Goal: Check status: Check status

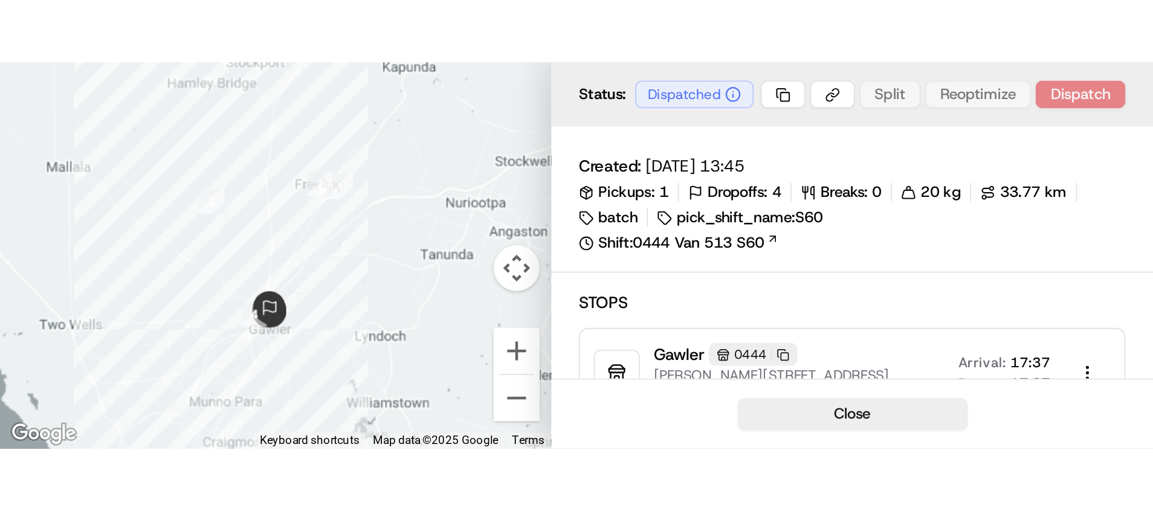
scroll to position [1967, 0]
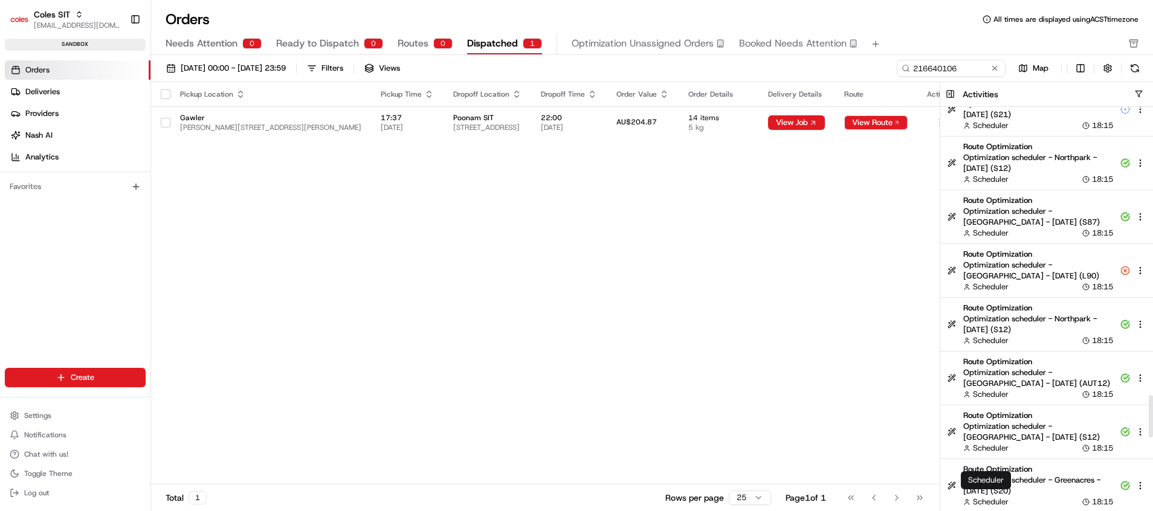
scroll to position [2583, 0]
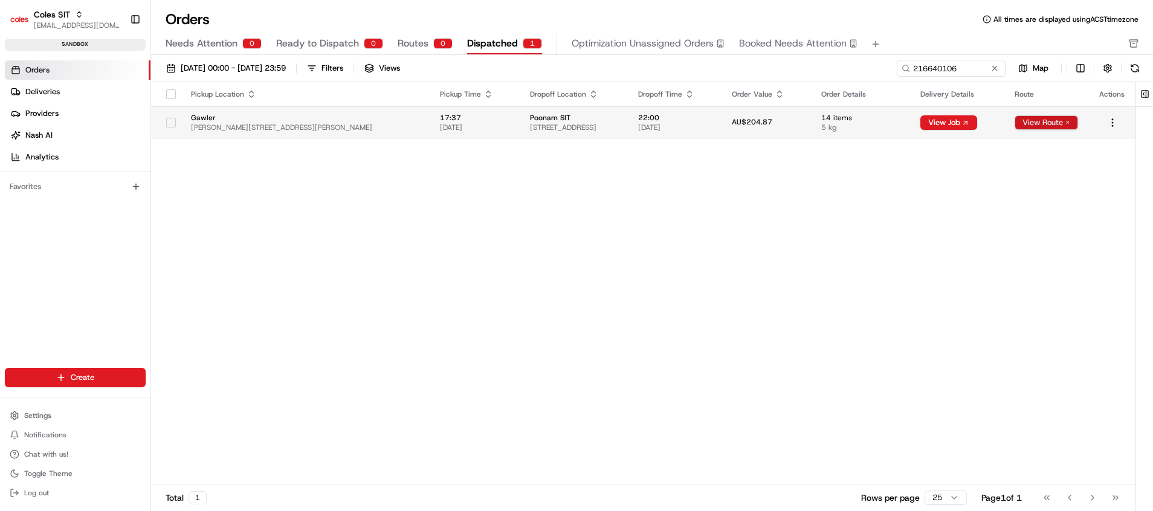
click at [1031, 124] on button "View Route" at bounding box center [1046, 122] width 63 height 15
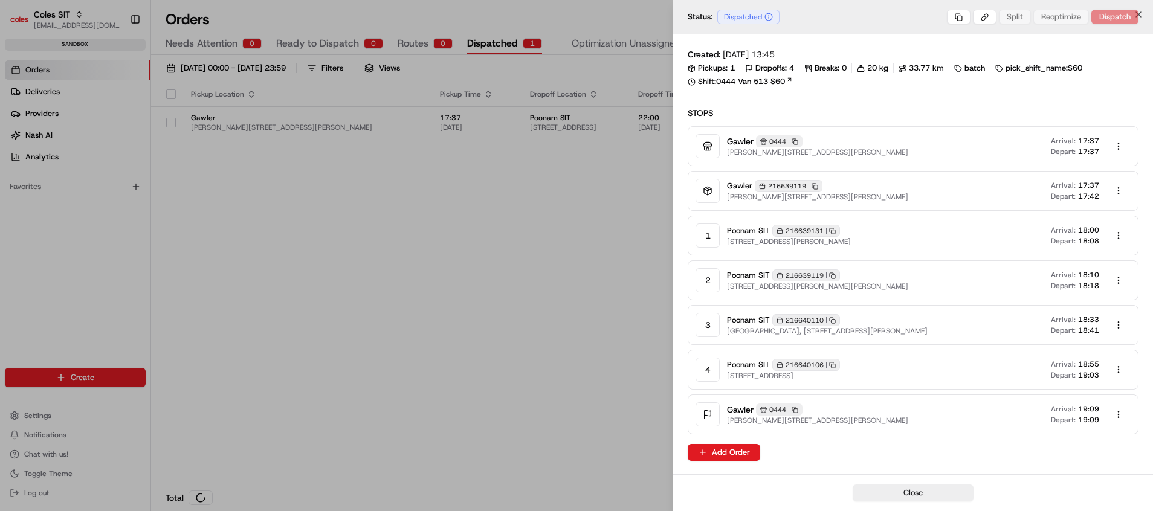
click at [615, 237] on div at bounding box center [576, 255] width 1153 height 511
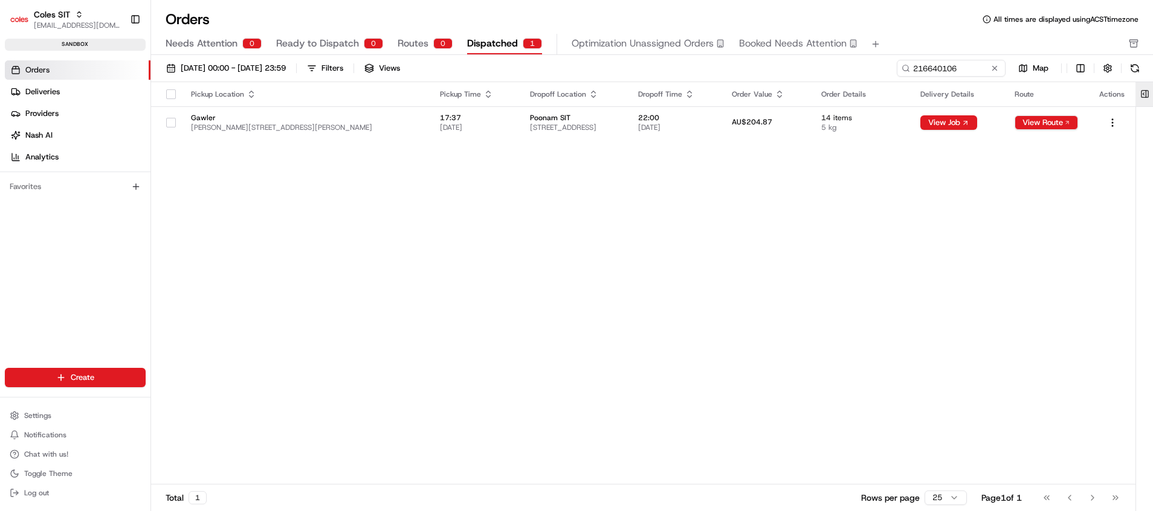
click at [1145, 95] on button at bounding box center [1145, 94] width 20 height 24
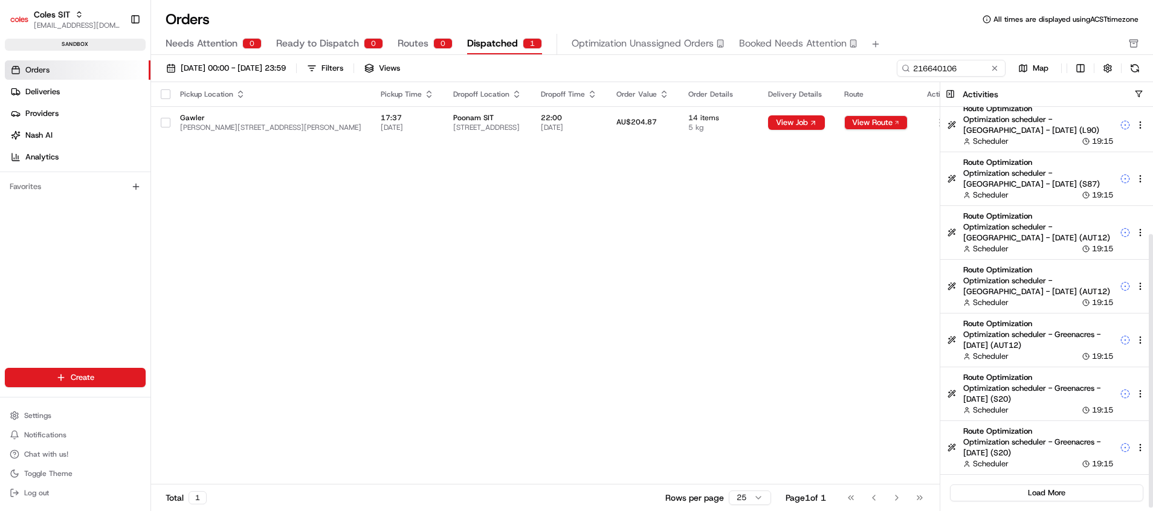
scroll to position [189, 0]
click at [1085, 495] on button "Load More" at bounding box center [1046, 491] width 193 height 17
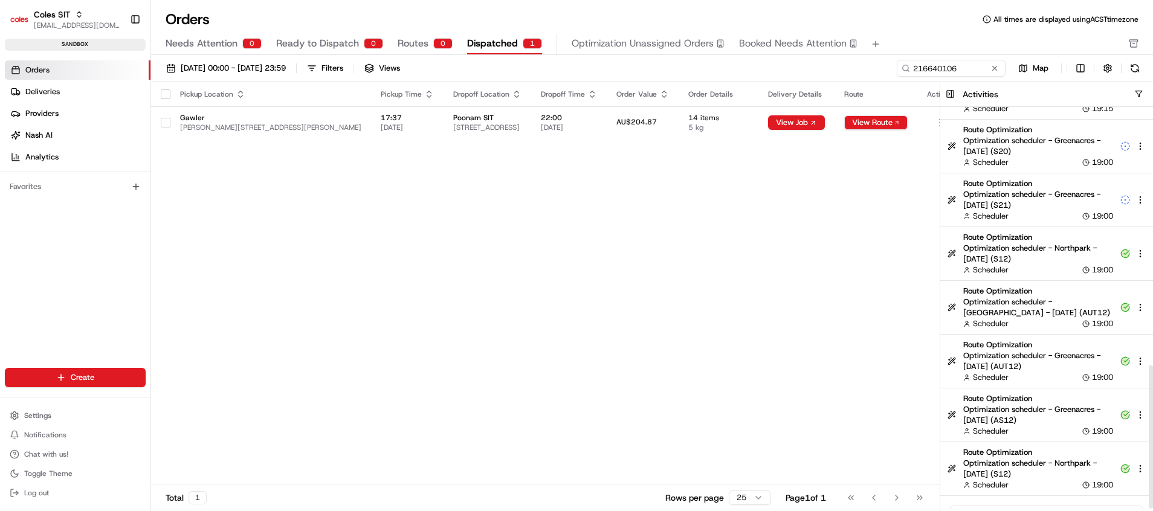
scroll to position [726, 0]
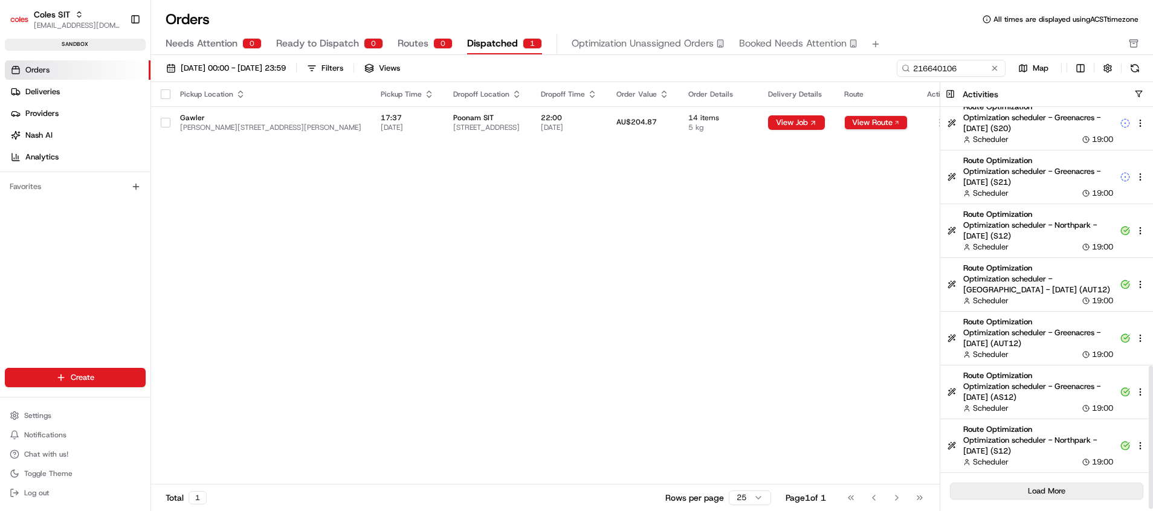
click at [1068, 489] on button "Load More" at bounding box center [1046, 491] width 193 height 17
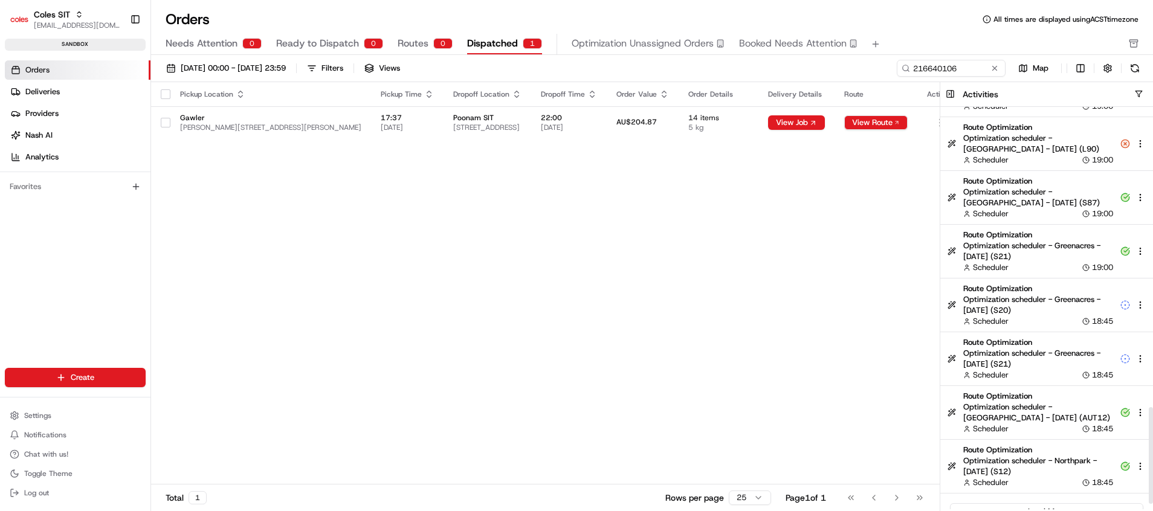
scroll to position [1264, 0]
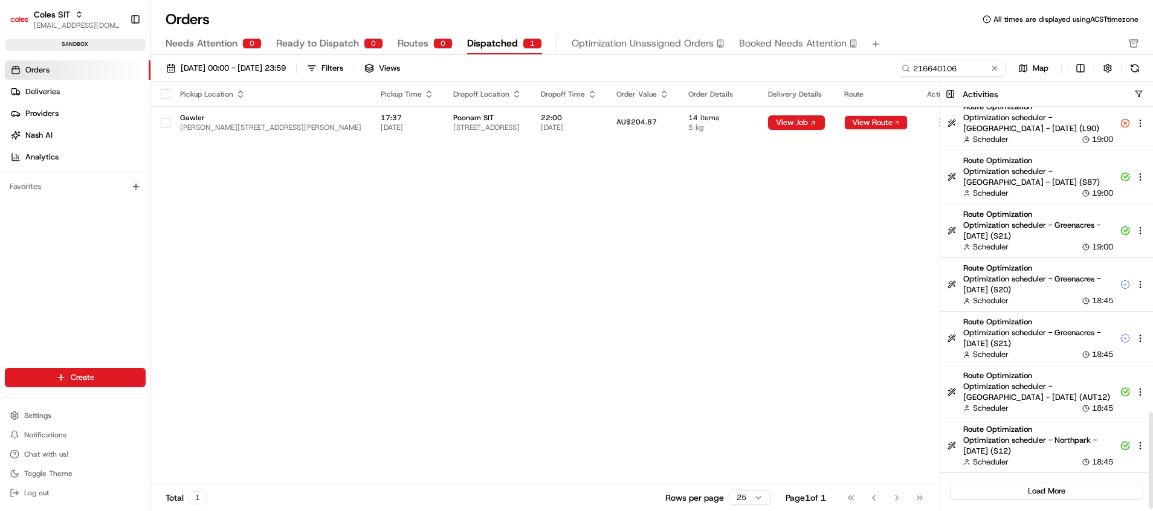
click at [1074, 488] on button "Load More" at bounding box center [1046, 491] width 193 height 17
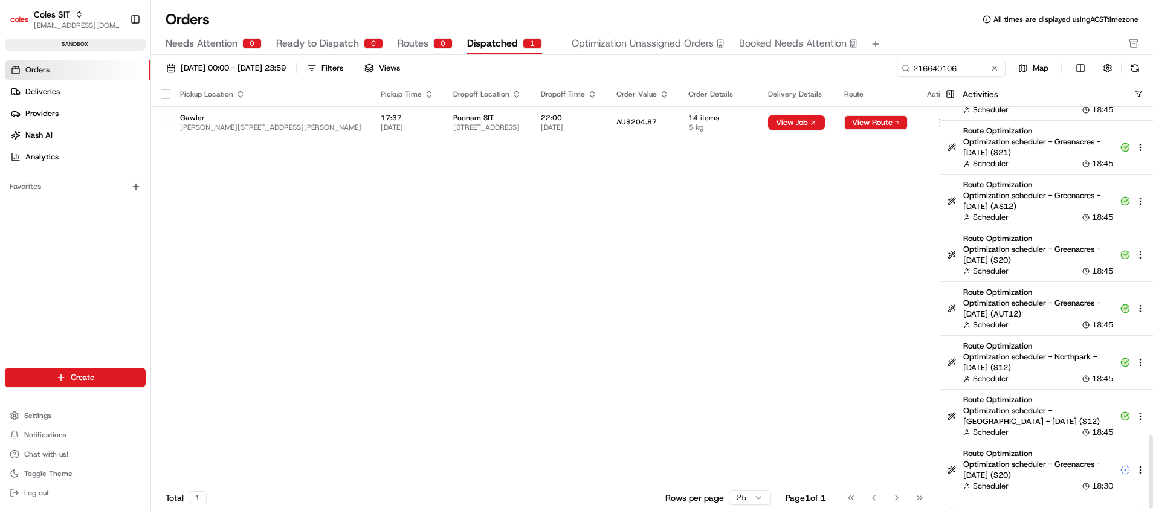
scroll to position [1802, 0]
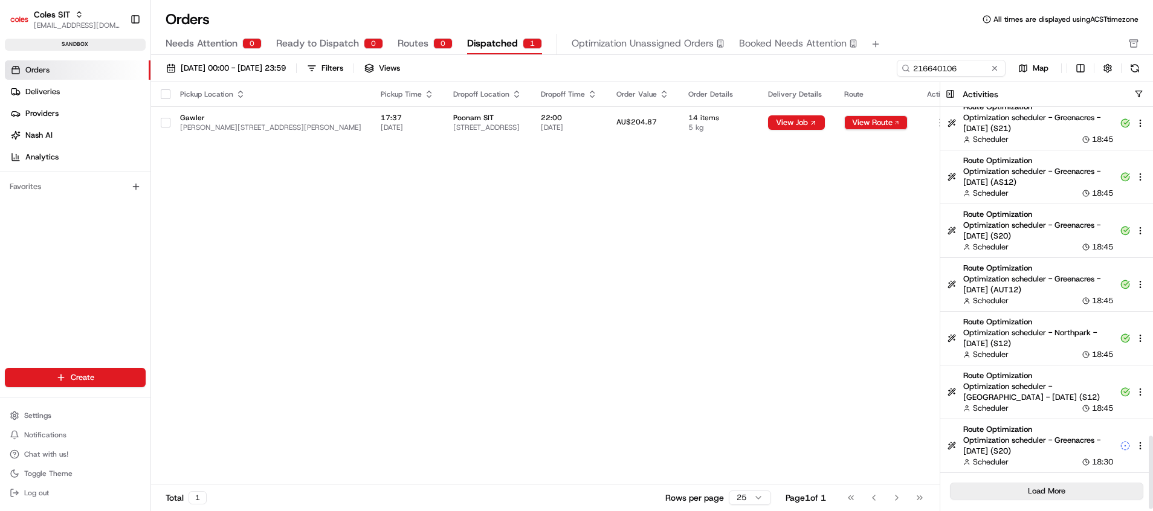
click at [1054, 484] on button "Load More" at bounding box center [1046, 491] width 193 height 17
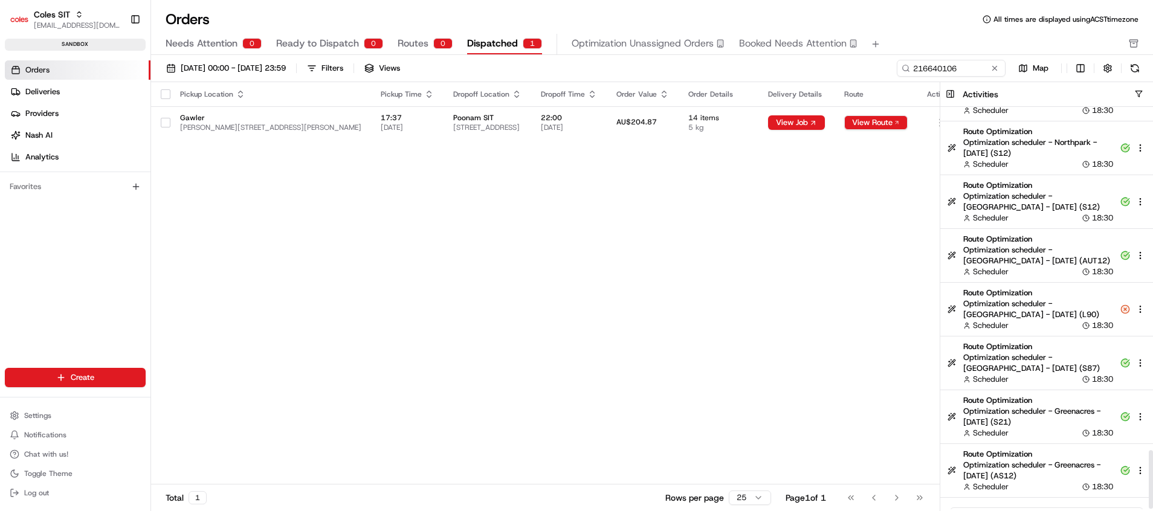
scroll to position [2340, 0]
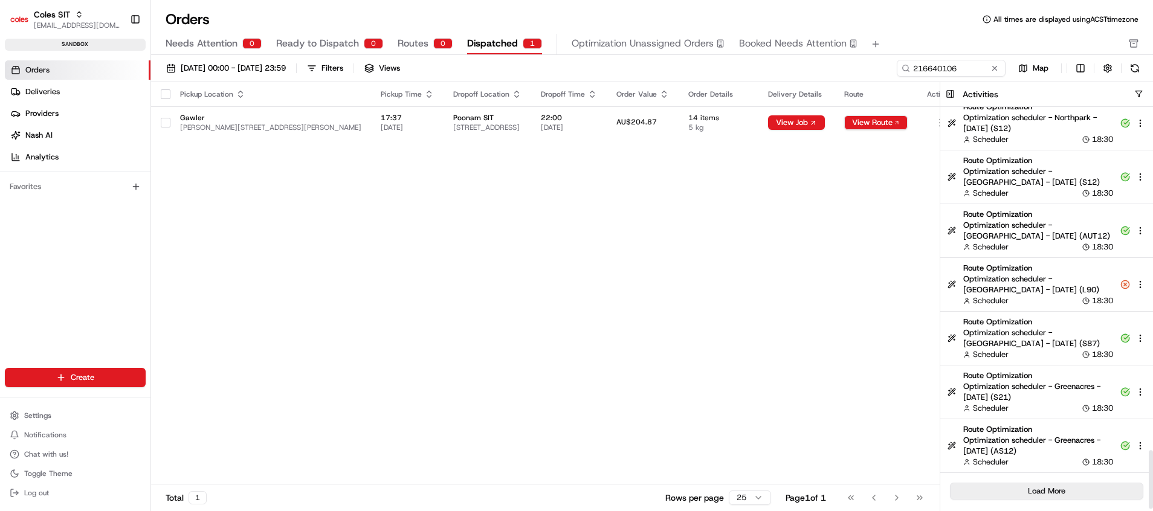
click at [1080, 492] on button "Load More" at bounding box center [1046, 491] width 193 height 17
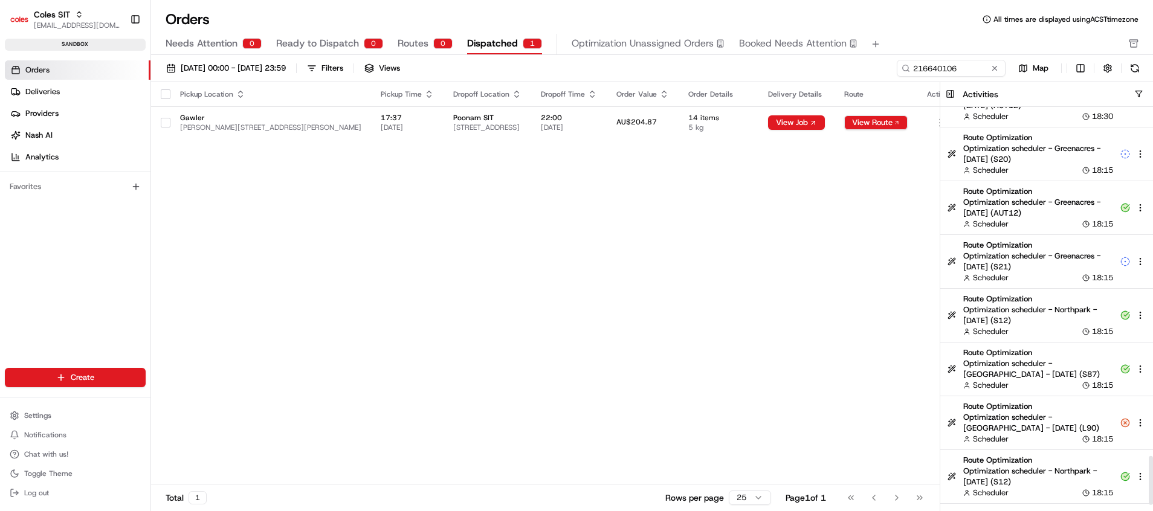
scroll to position [2877, 0]
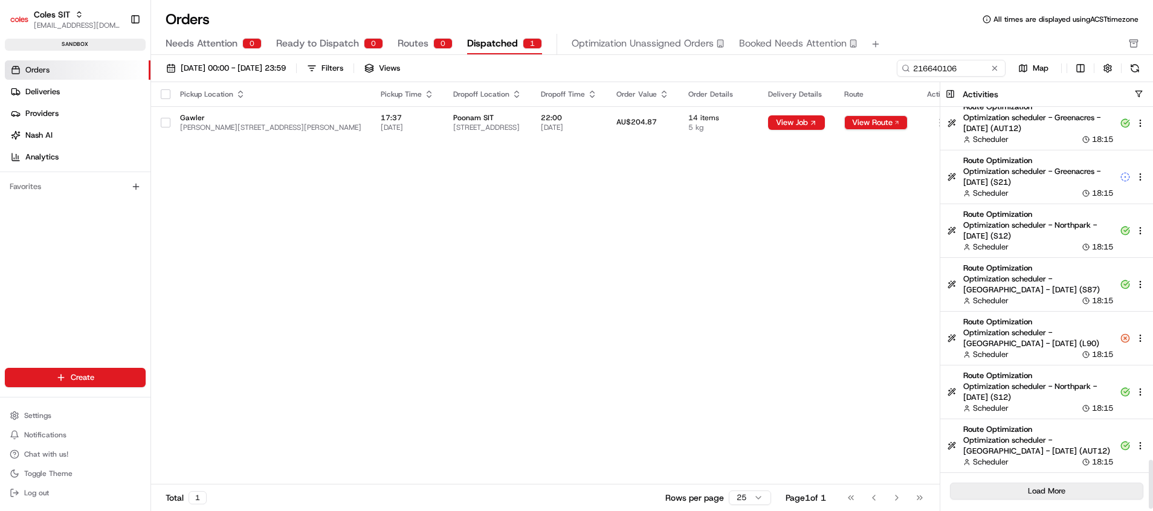
click at [1072, 491] on button "Load More" at bounding box center [1046, 491] width 193 height 17
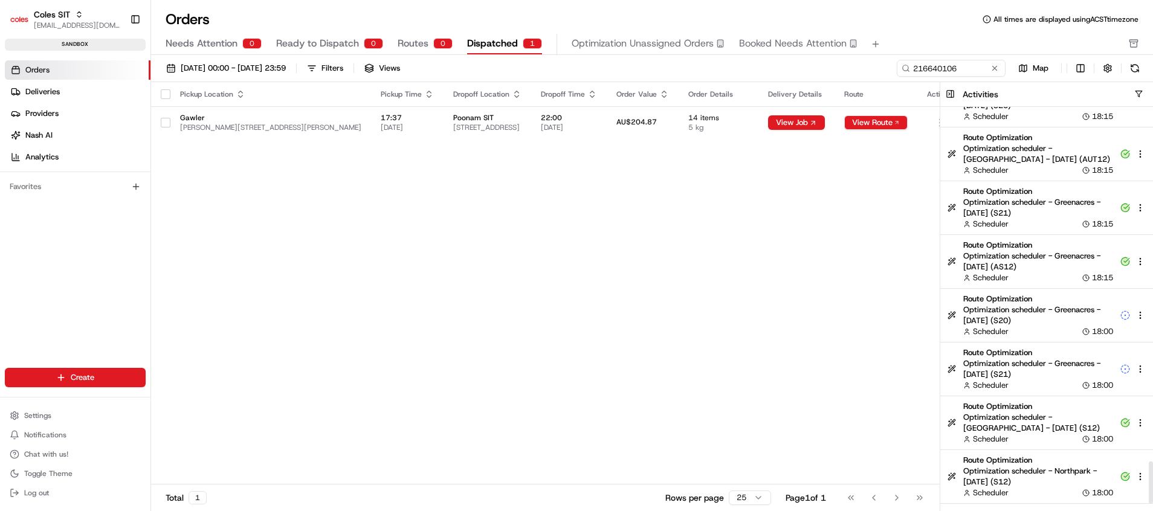
scroll to position [3415, 0]
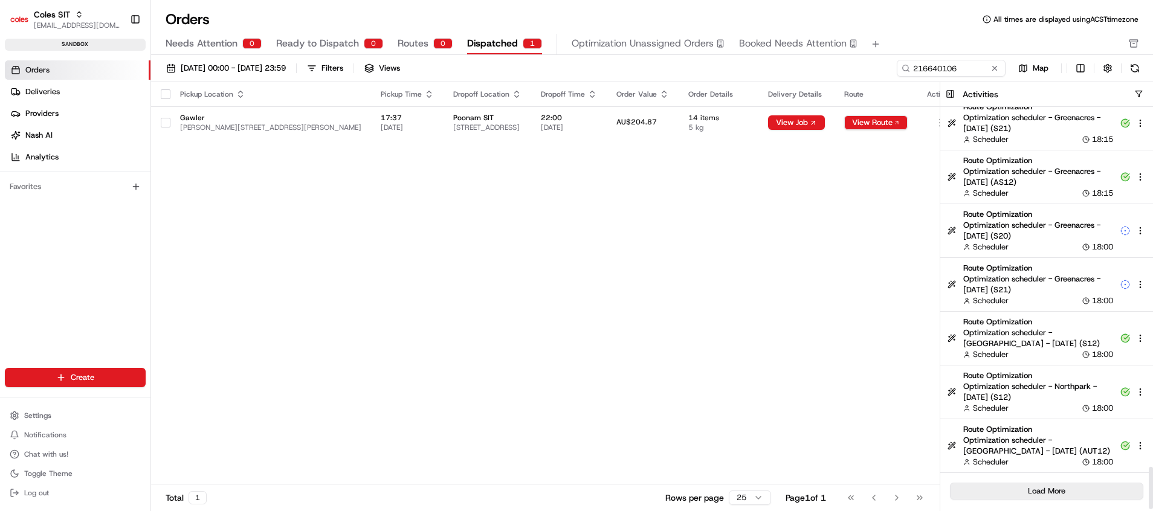
click at [1069, 485] on button "Load More" at bounding box center [1046, 491] width 193 height 17
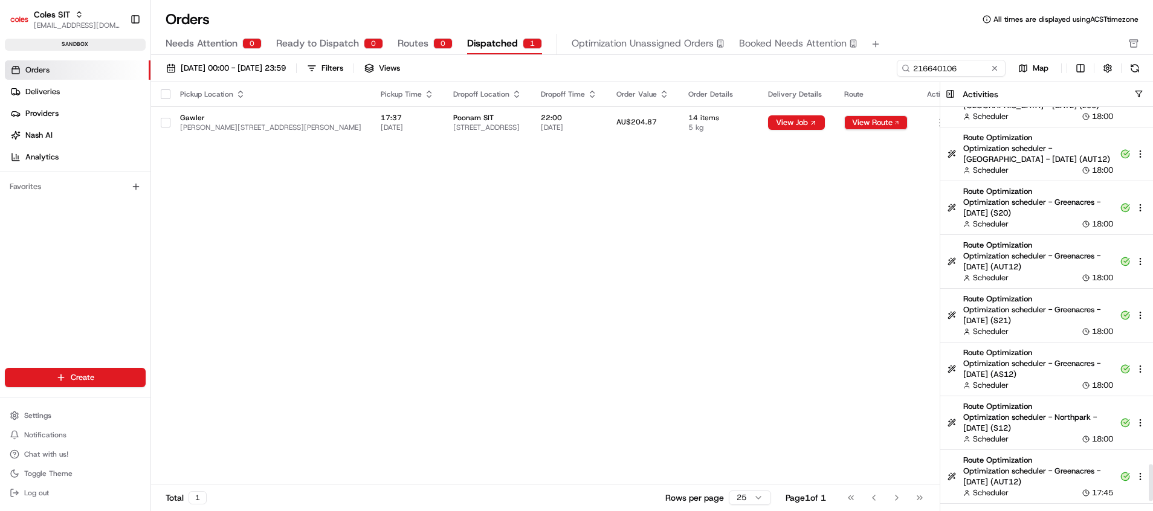
scroll to position [3953, 0]
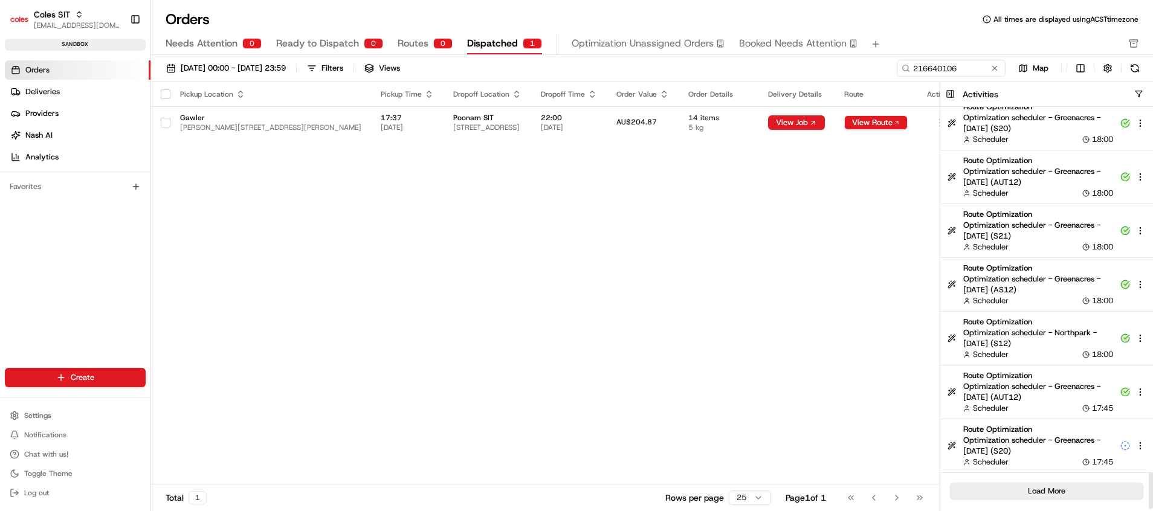
click at [1063, 490] on button "Load More" at bounding box center [1046, 491] width 193 height 17
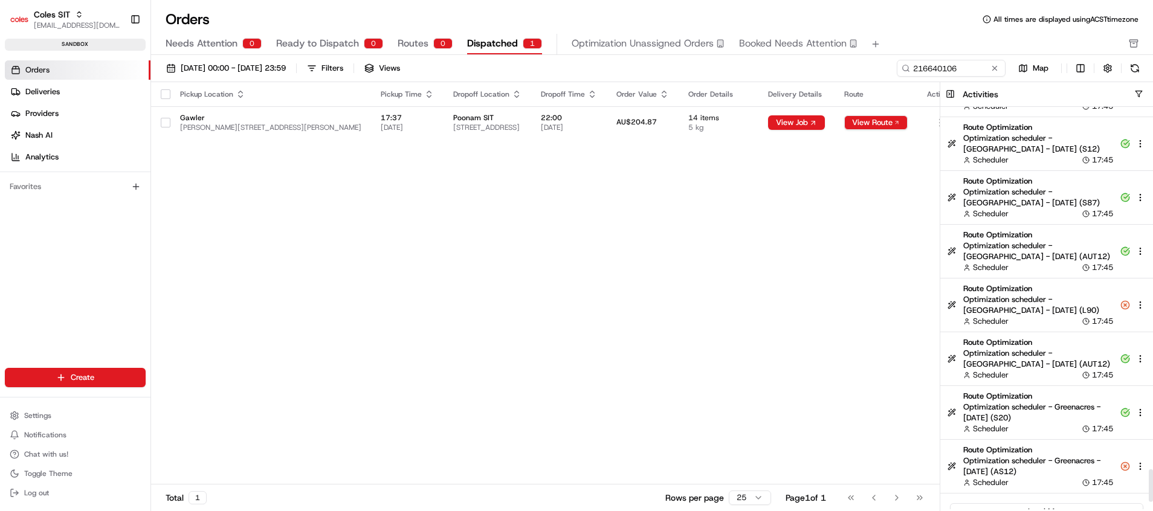
scroll to position [4491, 0]
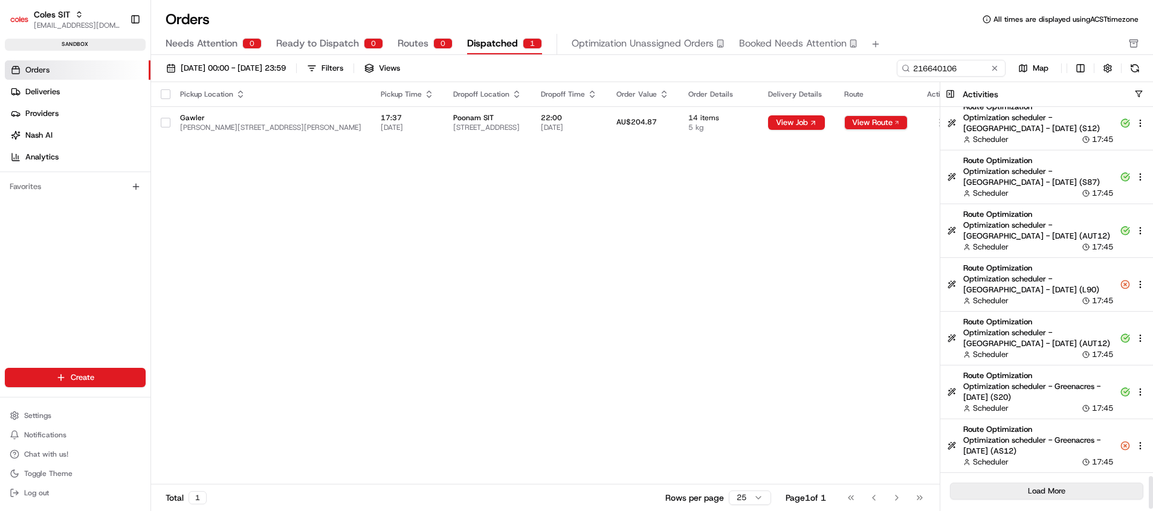
click at [1071, 486] on button "Load More" at bounding box center [1046, 491] width 193 height 17
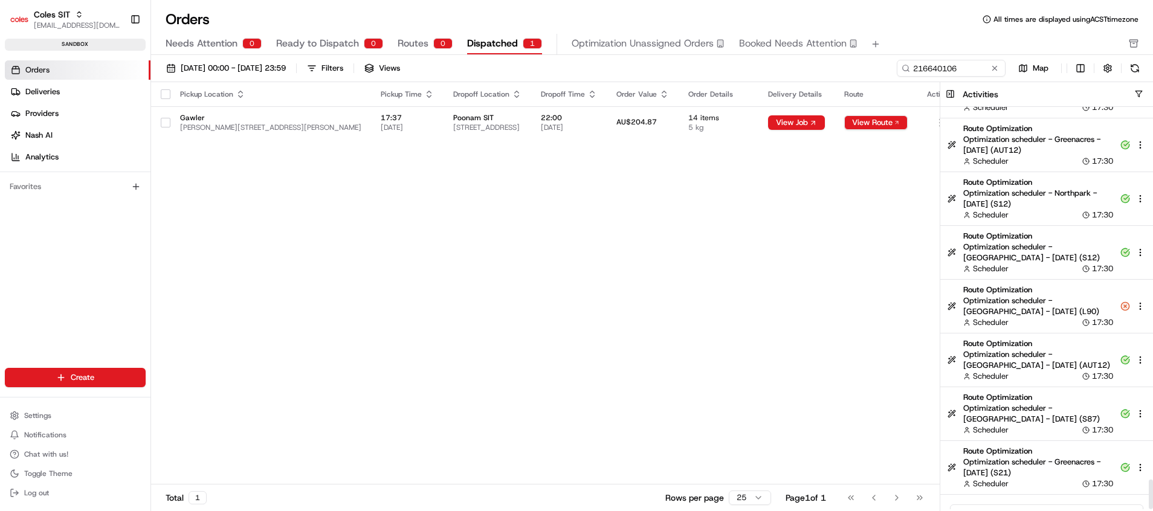
scroll to position [5029, 0]
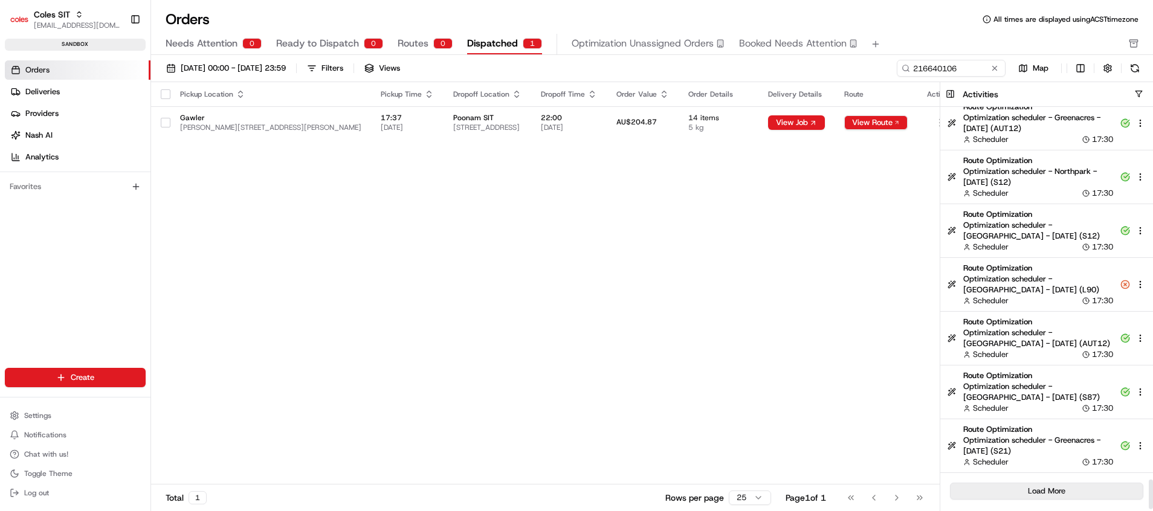
click at [1053, 492] on button "Load More" at bounding box center [1046, 491] width 193 height 17
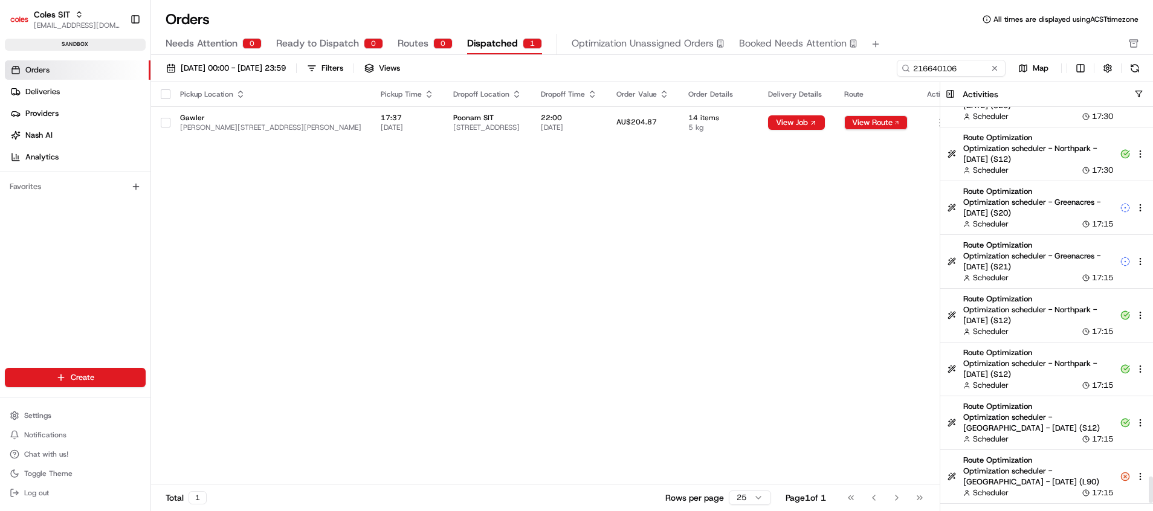
scroll to position [5566, 0]
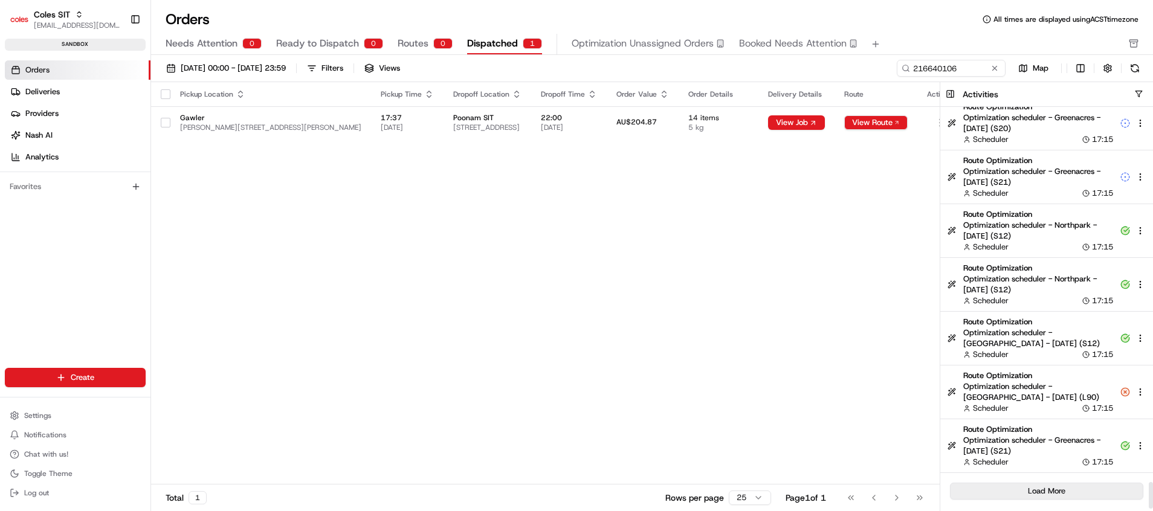
click at [1060, 491] on button "Load More" at bounding box center [1046, 491] width 193 height 17
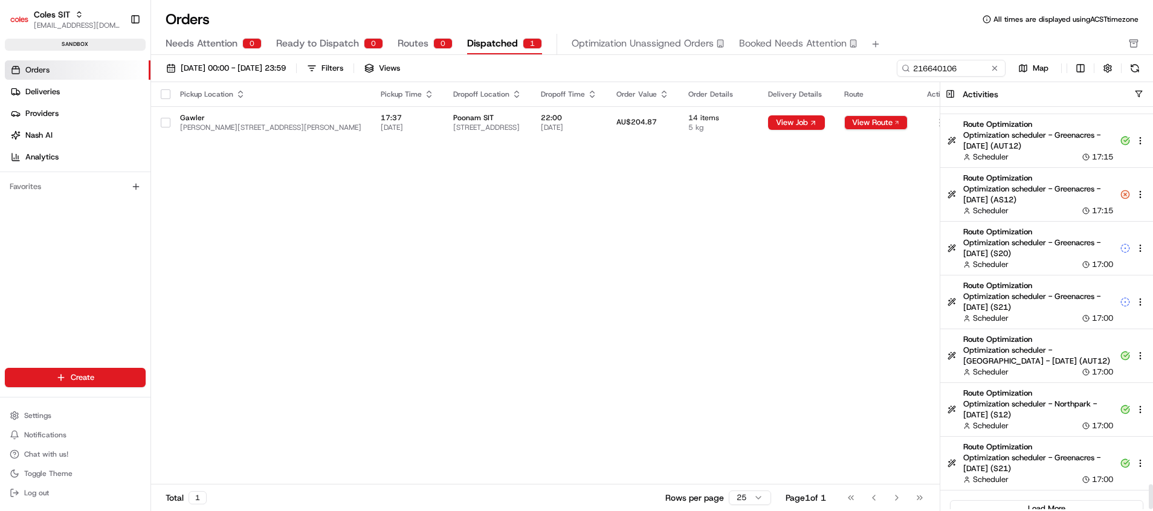
scroll to position [6104, 0]
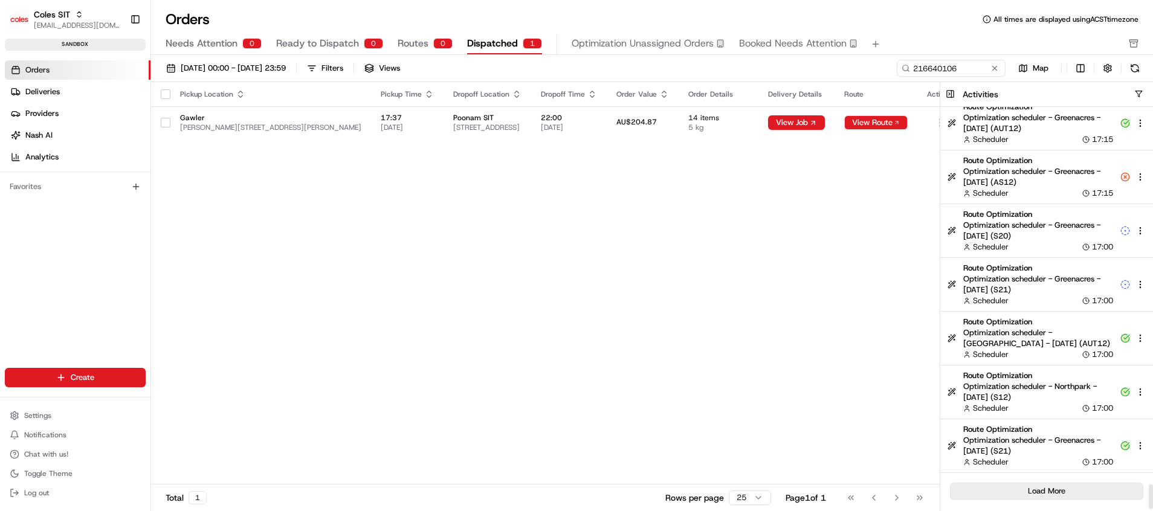
click at [1053, 485] on button "Load More" at bounding box center [1046, 491] width 193 height 17
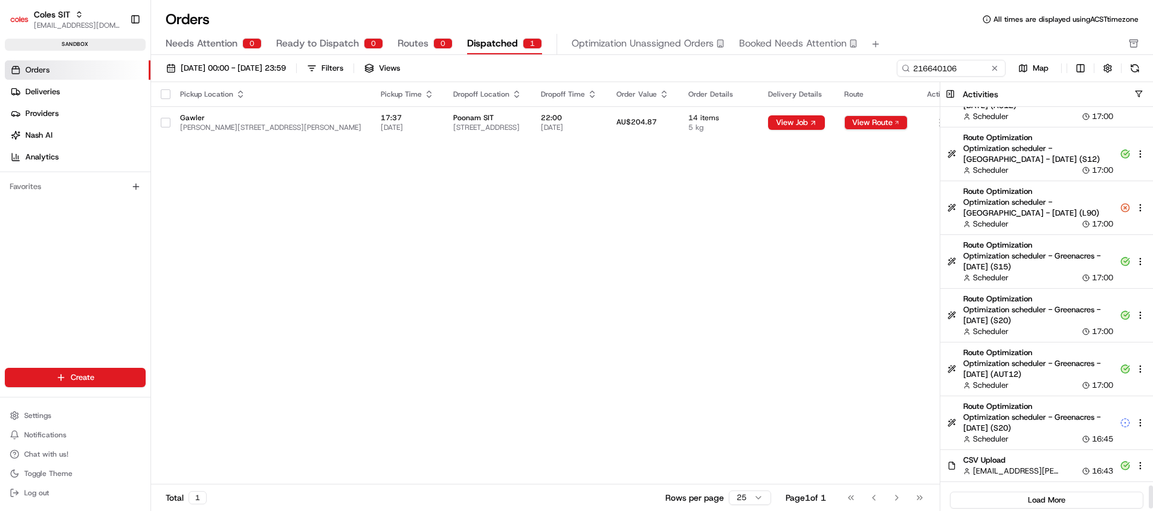
scroll to position [6566, 0]
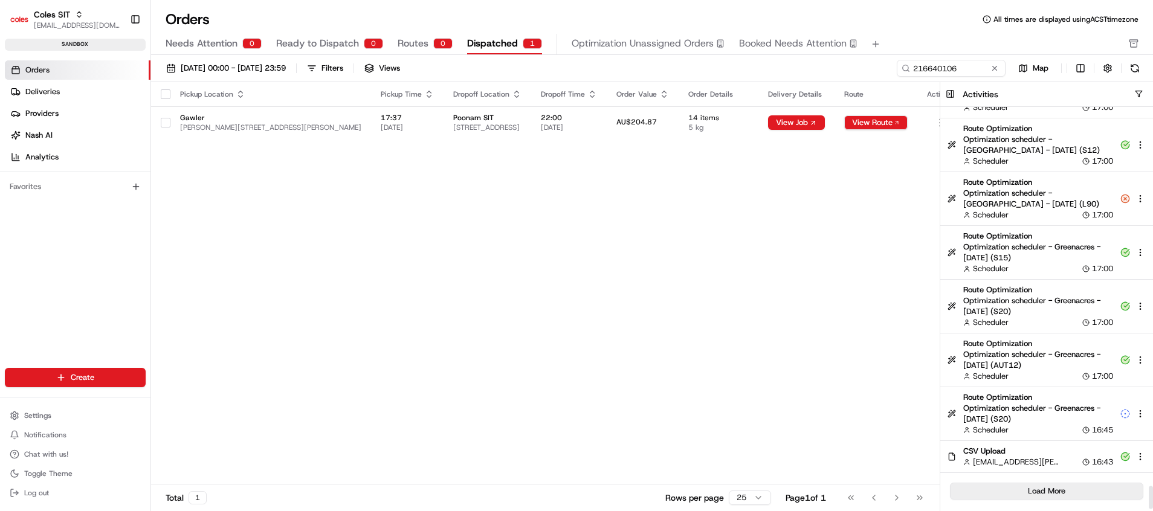
click at [1047, 491] on button "Load More" at bounding box center [1046, 491] width 193 height 17
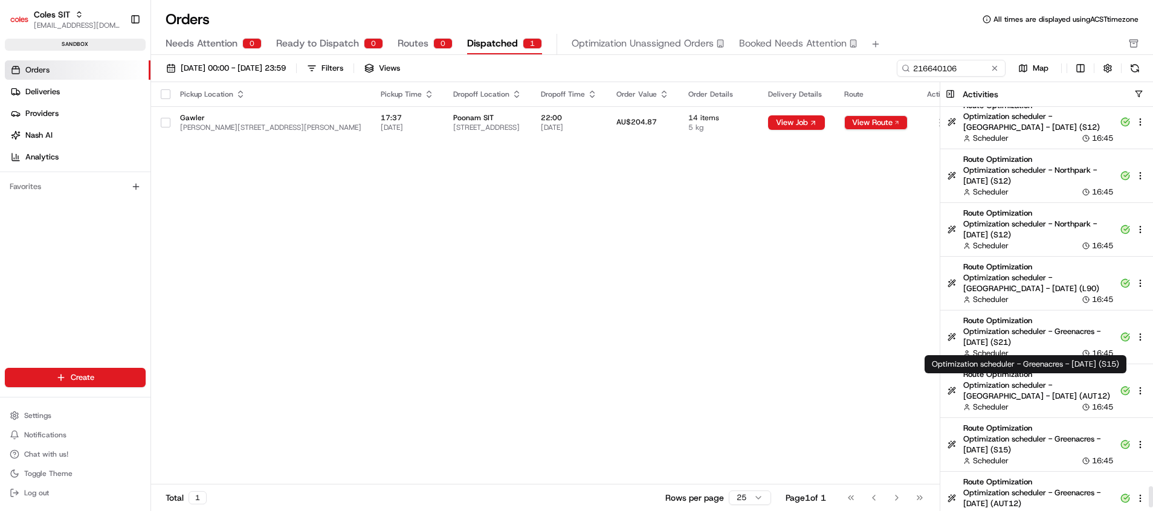
scroll to position [7104, 0]
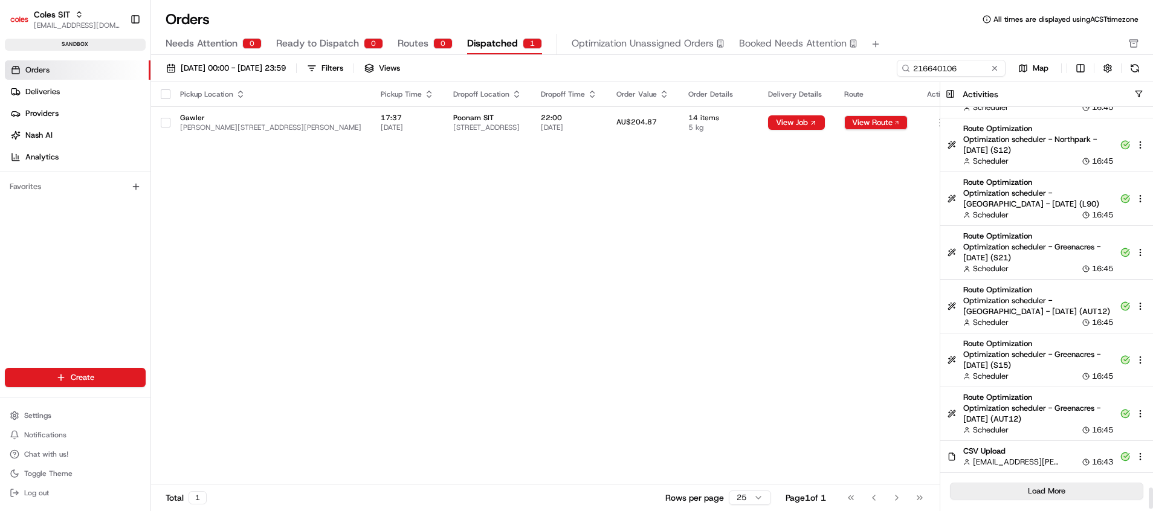
click at [1057, 497] on button "Load More" at bounding box center [1046, 491] width 193 height 17
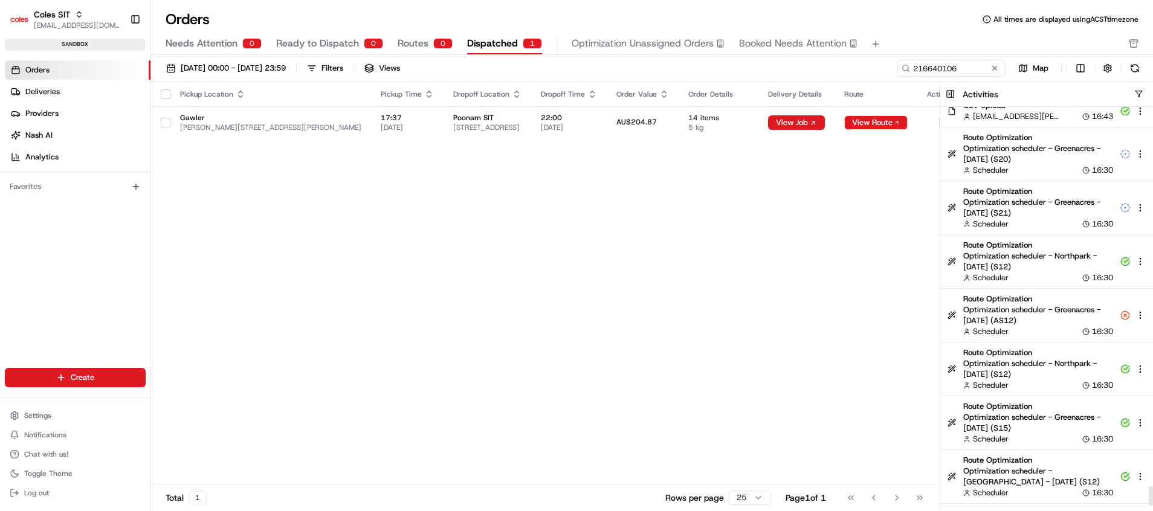
scroll to position [7642, 0]
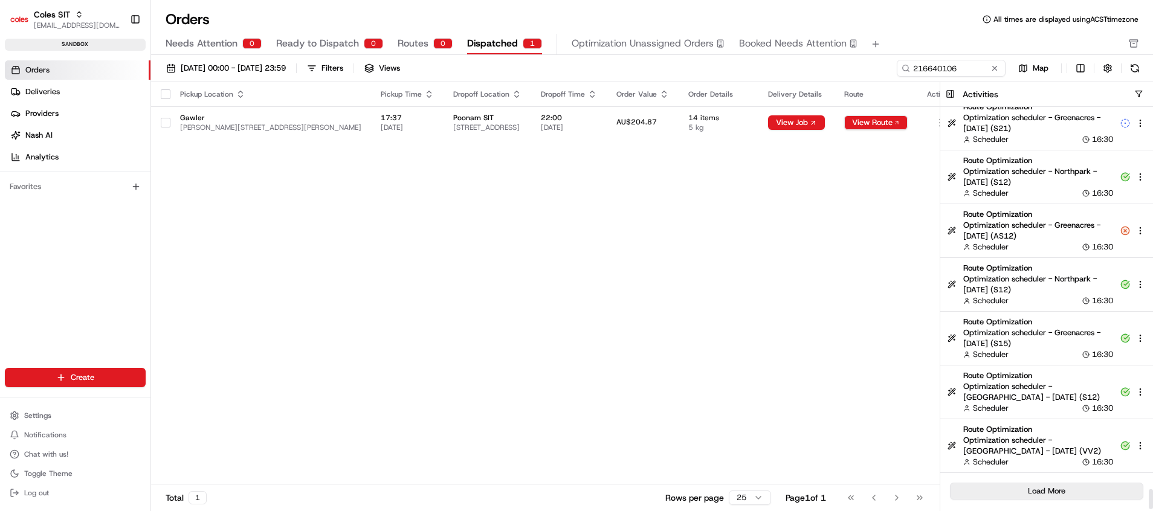
click at [1061, 494] on button "Load More" at bounding box center [1046, 491] width 193 height 17
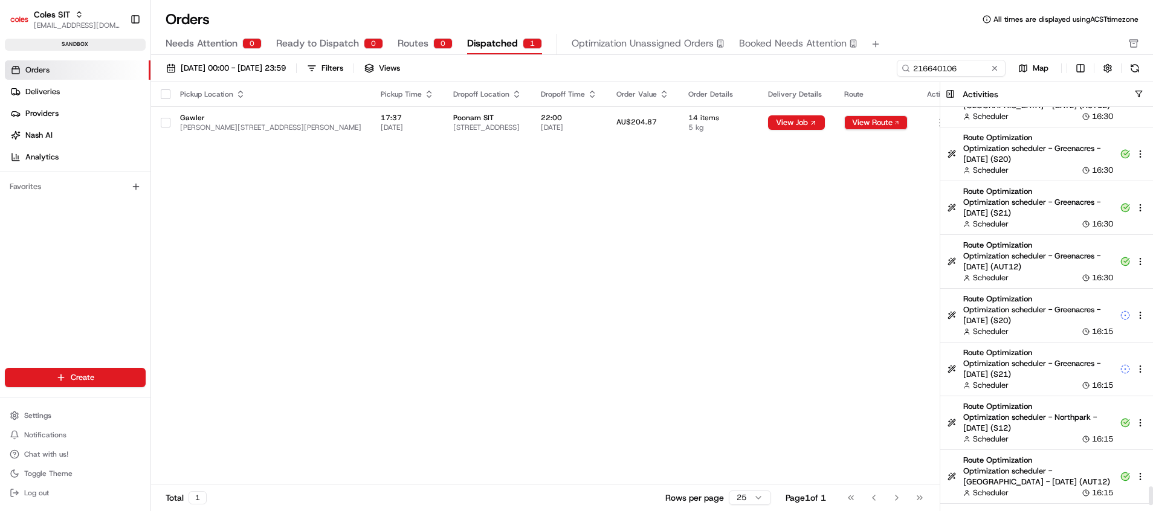
scroll to position [8180, 0]
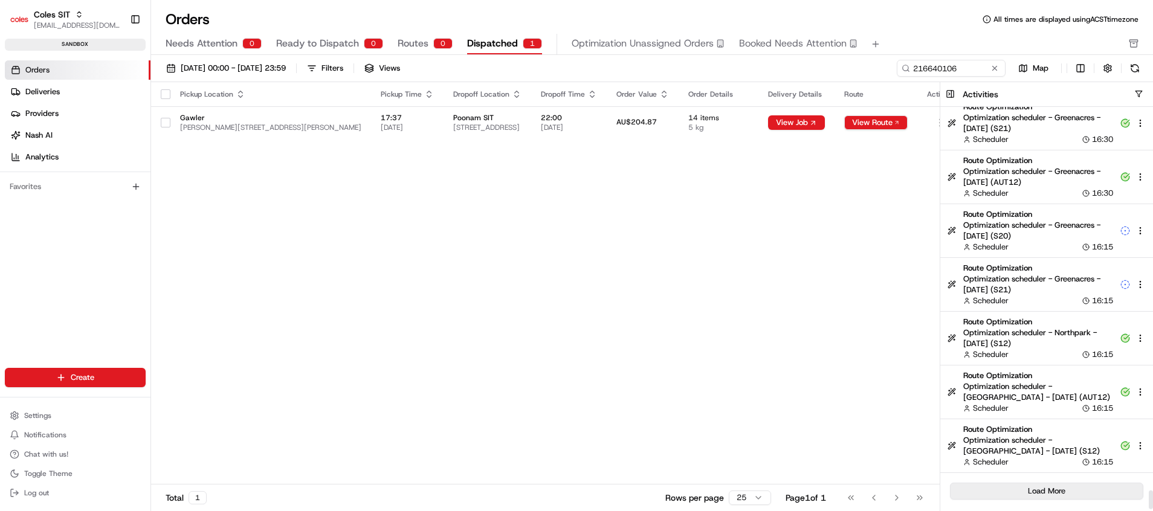
click at [1033, 487] on button "Load More" at bounding box center [1046, 491] width 193 height 17
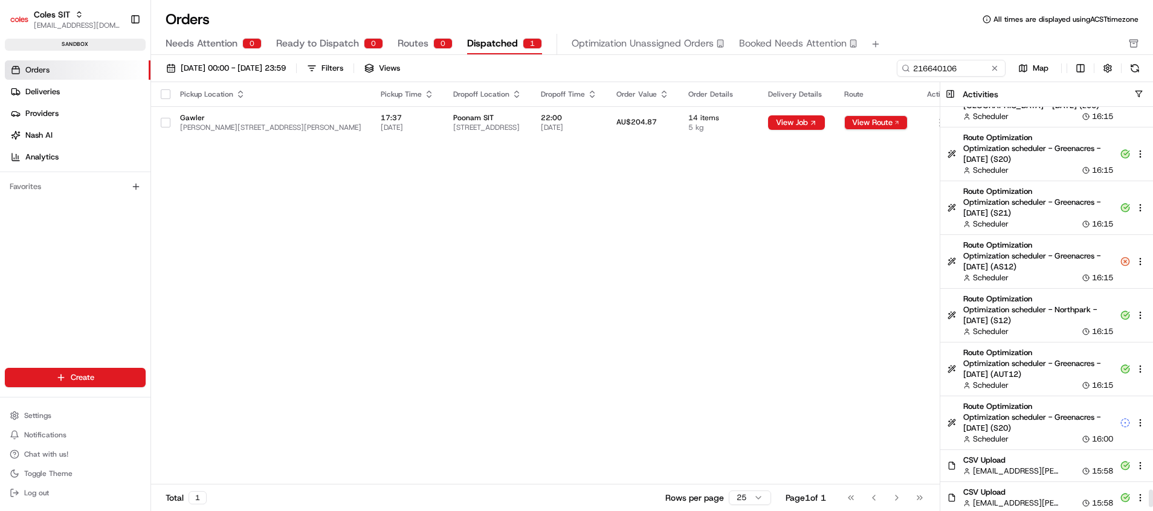
scroll to position [8674, 0]
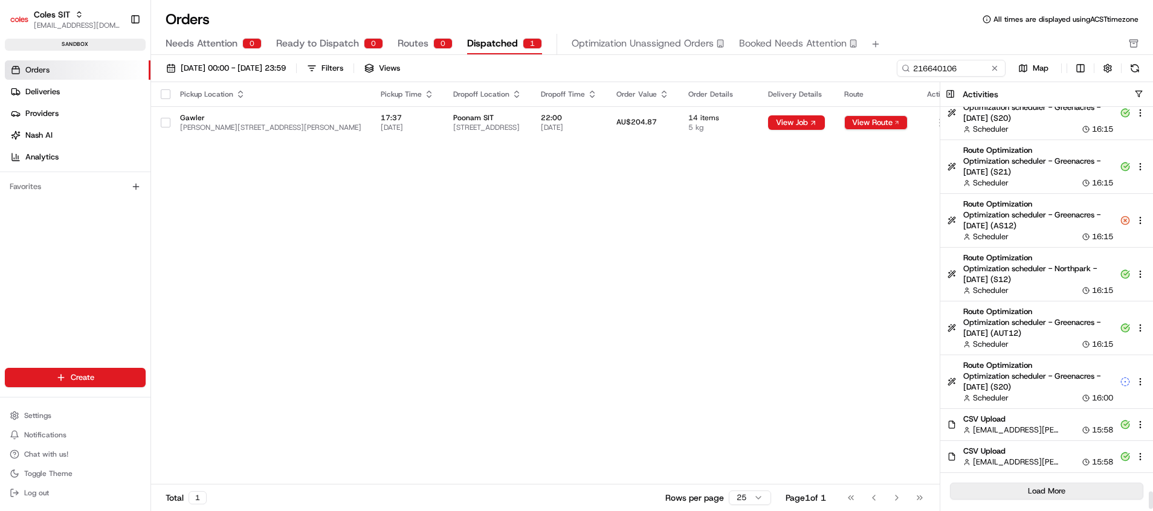
click at [1074, 492] on button "Load More" at bounding box center [1046, 491] width 193 height 17
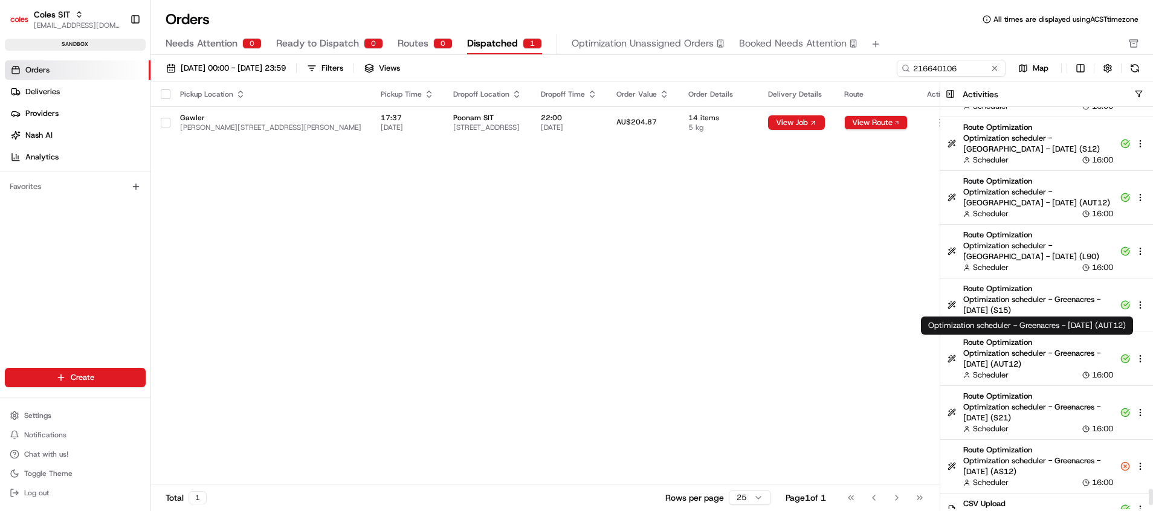
scroll to position [9212, 0]
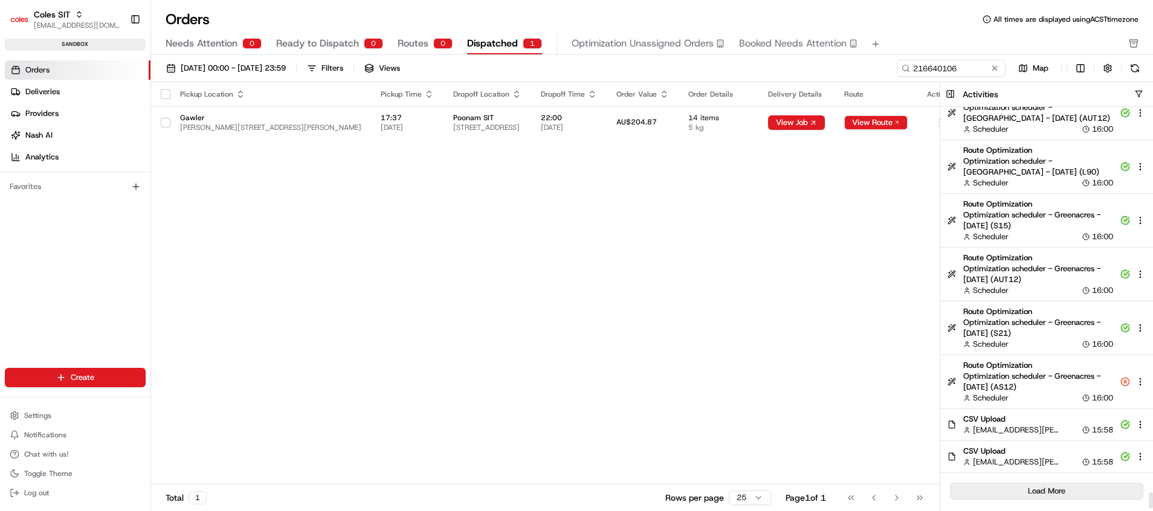
click at [1056, 494] on button "Load More" at bounding box center [1046, 491] width 193 height 17
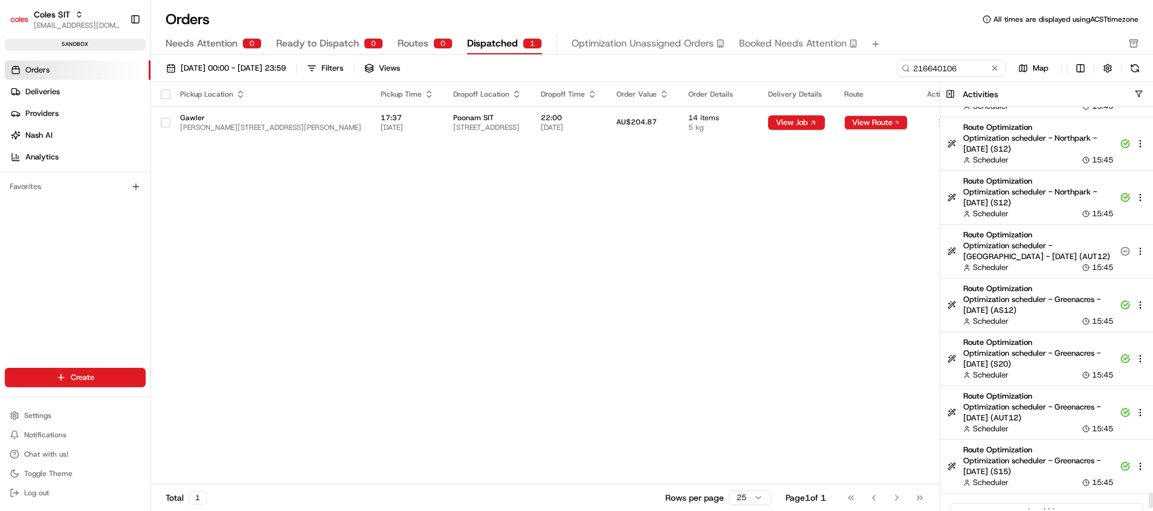
scroll to position [9750, 0]
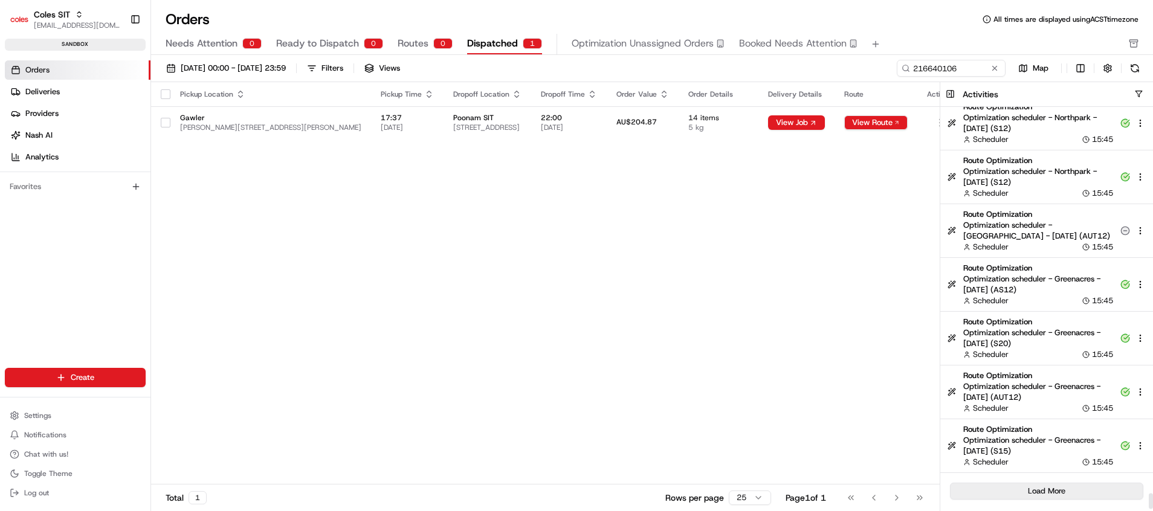
click at [1056, 492] on button "Load More" at bounding box center [1046, 491] width 193 height 17
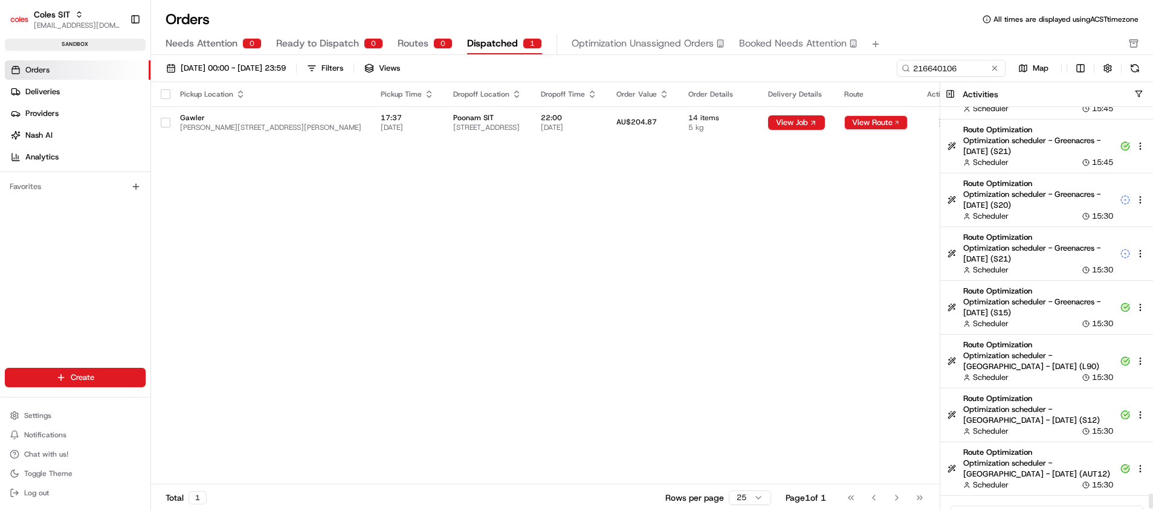
scroll to position [10287, 0]
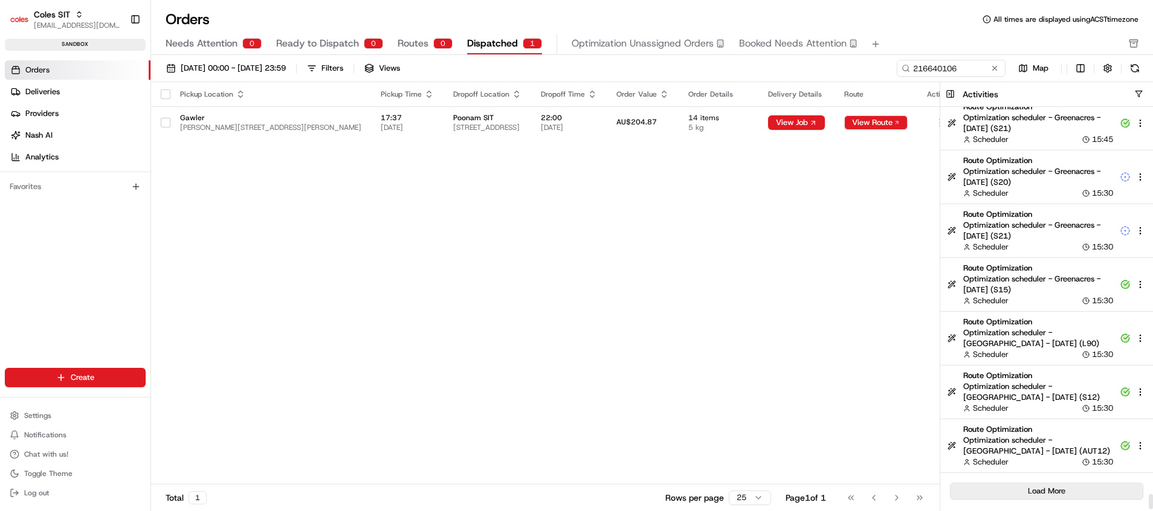
click at [1071, 488] on button "Load More" at bounding box center [1046, 491] width 193 height 17
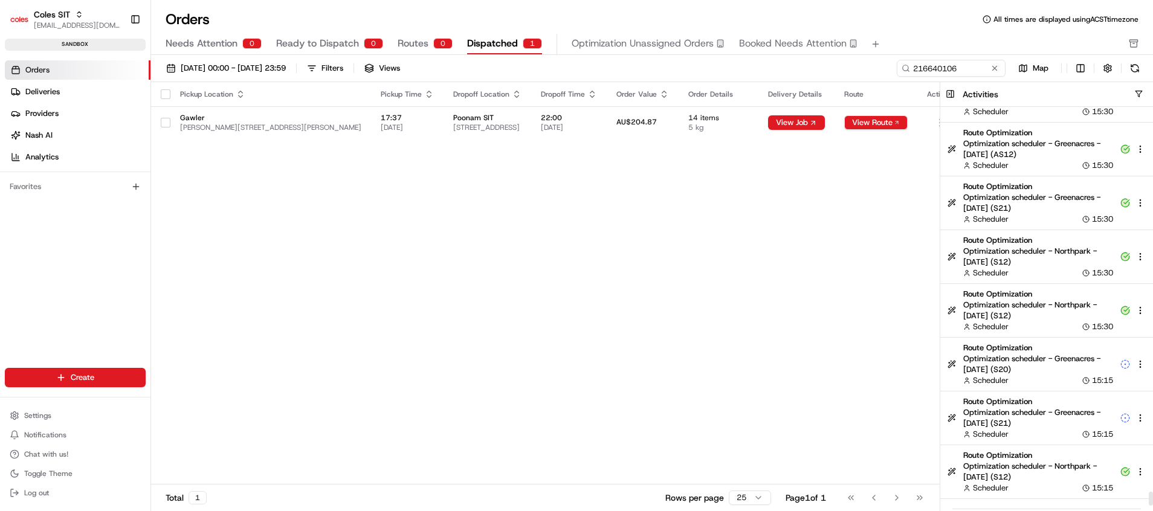
scroll to position [10825, 0]
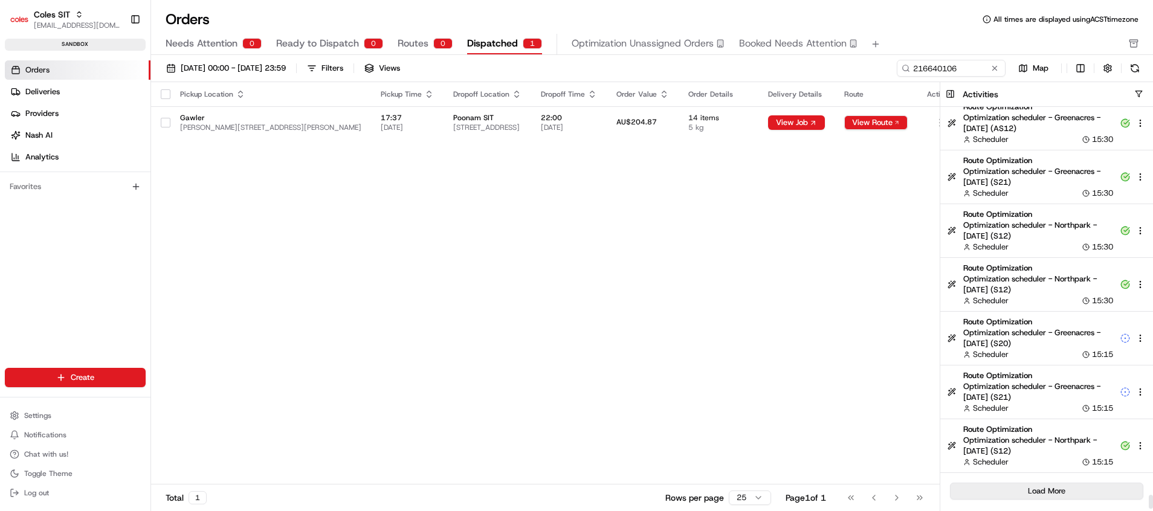
click at [1076, 488] on button "Load More" at bounding box center [1046, 491] width 193 height 17
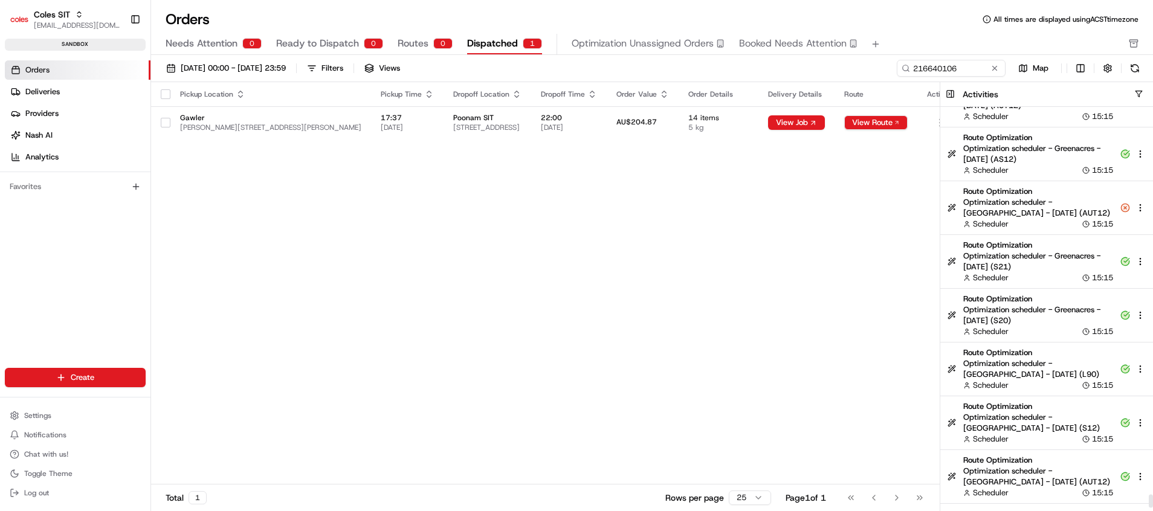
scroll to position [11363, 0]
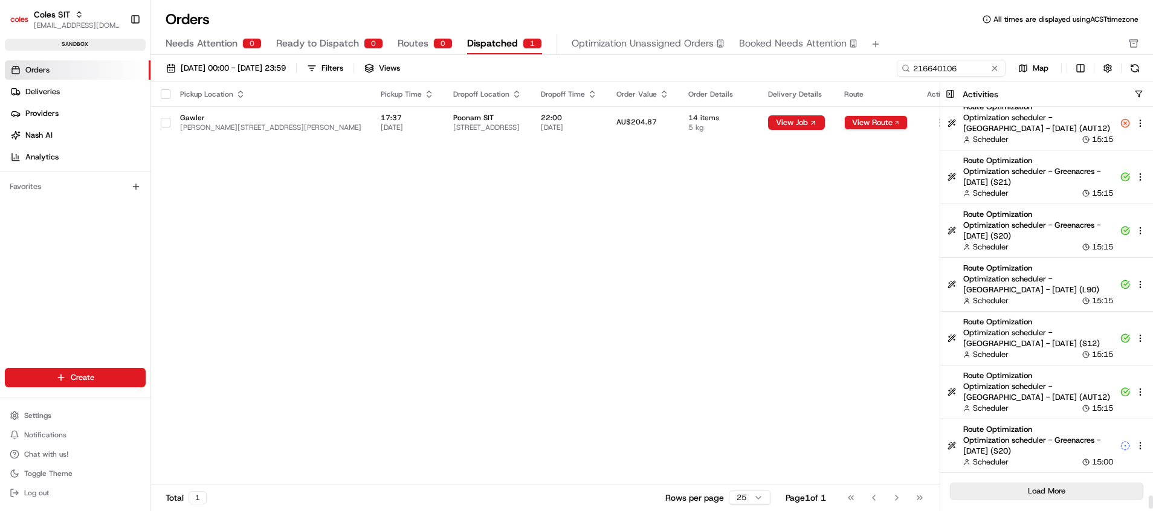
click at [1071, 492] on button "Load More" at bounding box center [1046, 491] width 193 height 17
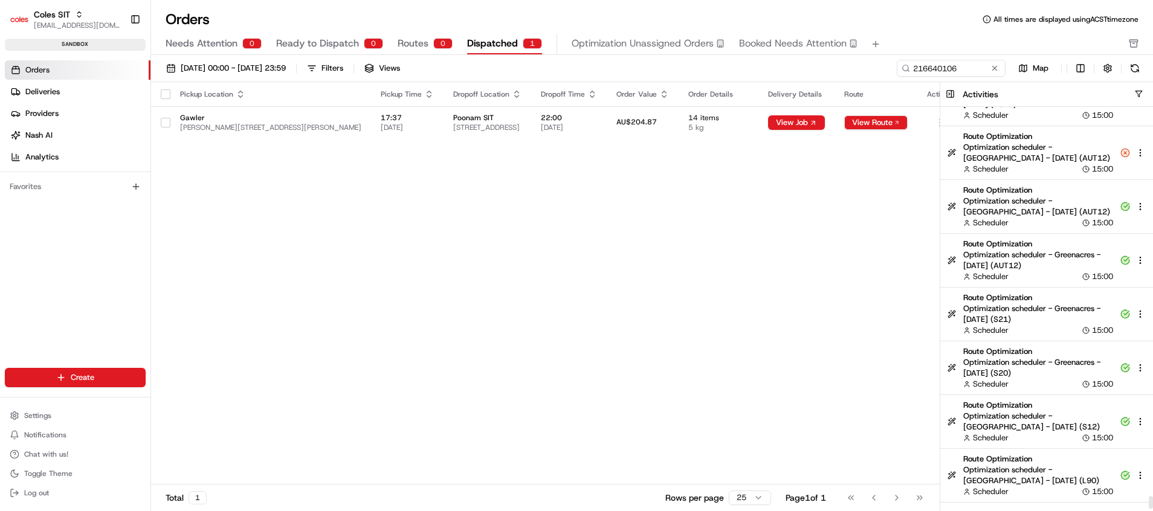
scroll to position [11901, 0]
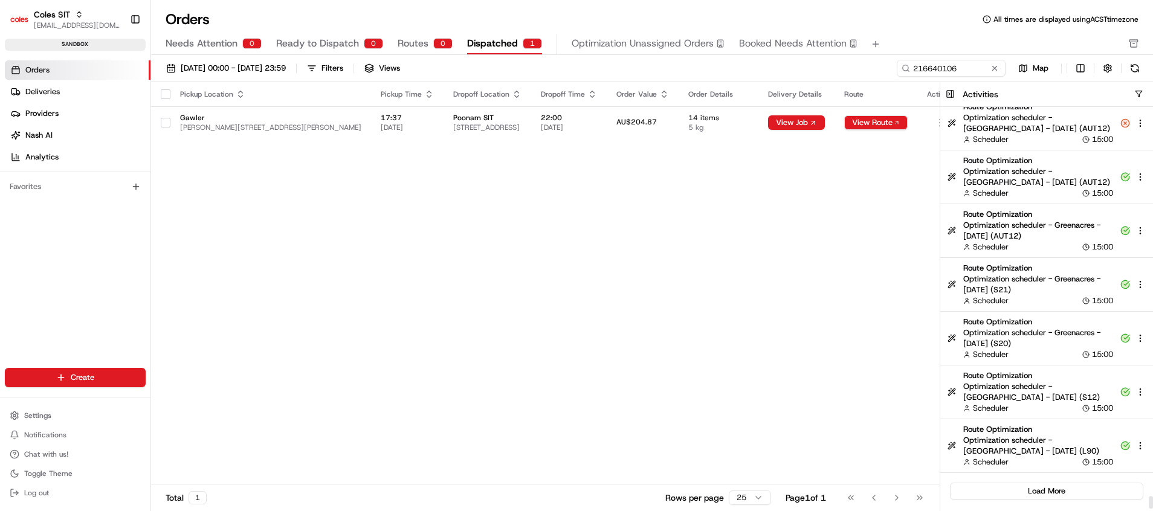
drag, startPoint x: 1063, startPoint y: 489, endPoint x: 1064, endPoint y: 470, distance: 20.0
click at [1063, 489] on button "Load More" at bounding box center [1046, 491] width 193 height 17
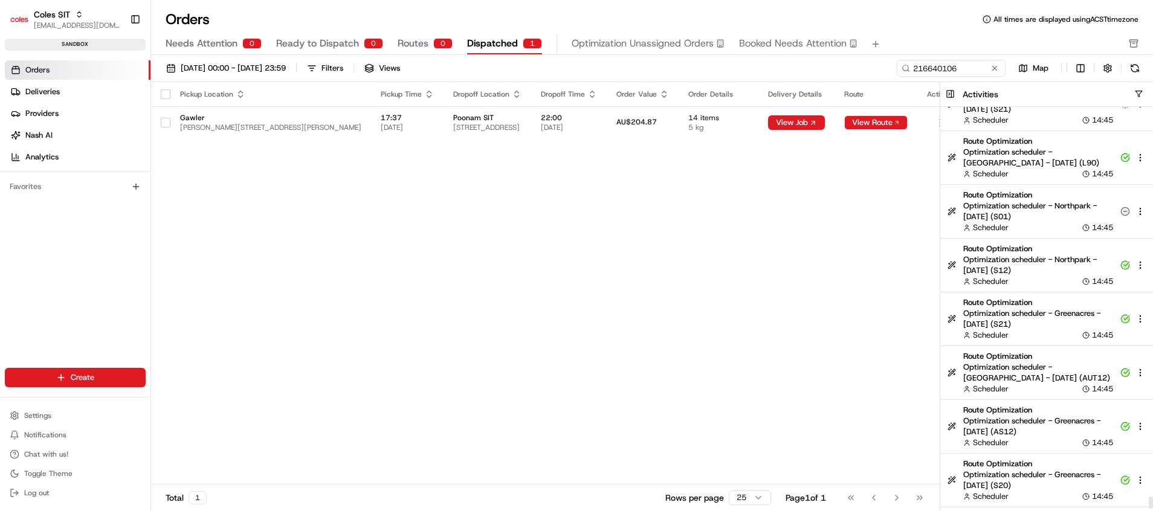
scroll to position [12439, 0]
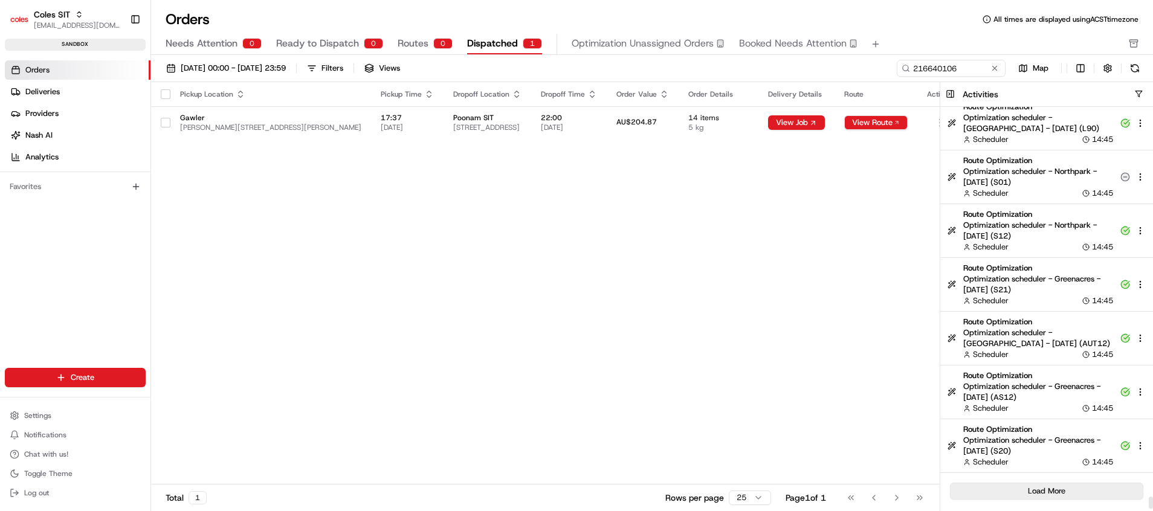
click at [1068, 488] on button "Load More" at bounding box center [1046, 491] width 193 height 17
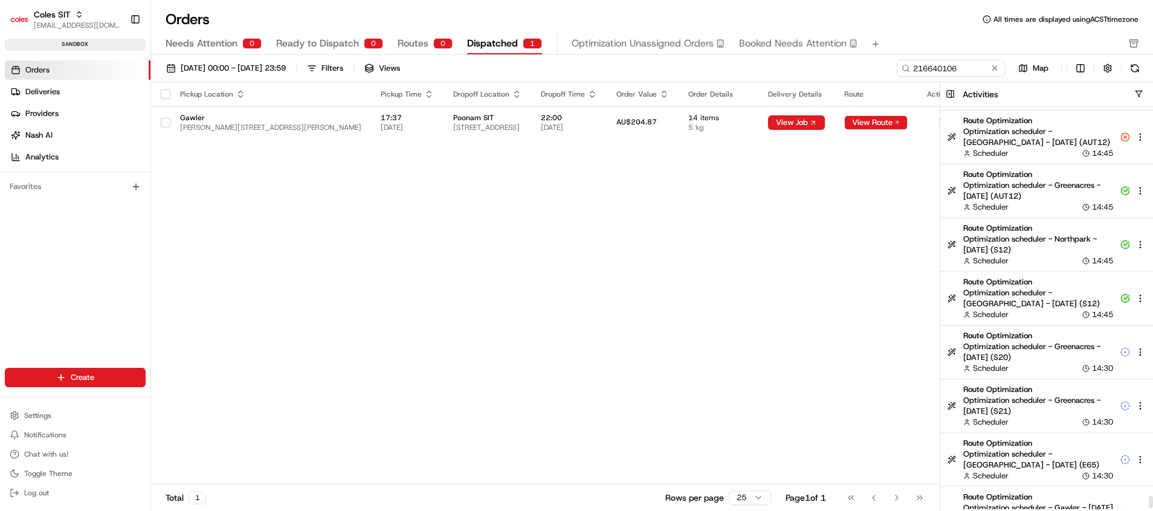
scroll to position [12869, 0]
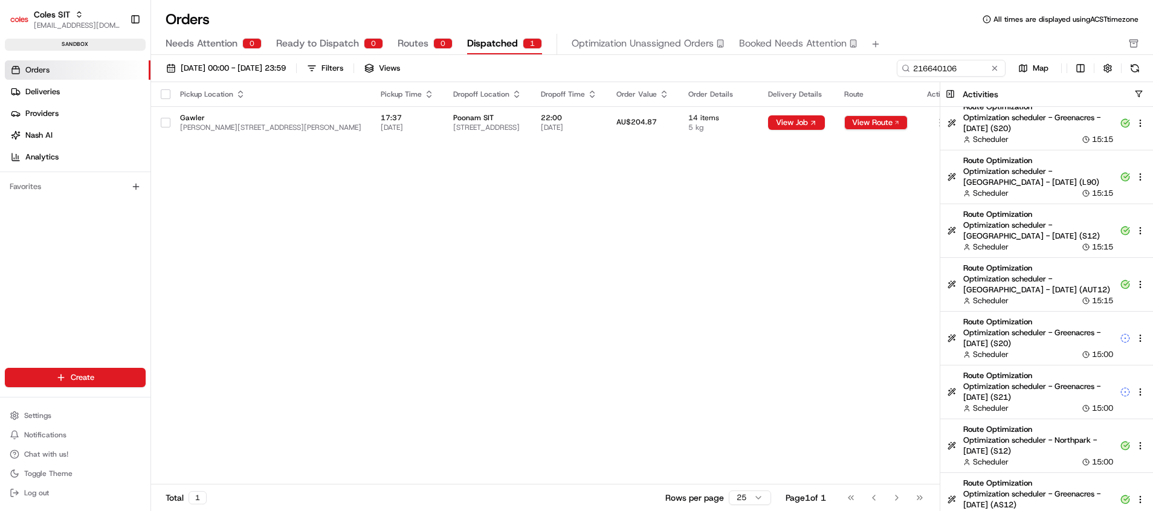
click at [352, 221] on div "Pickup Location Pickup Time Dropoff Location Dropoff Time Order Value Order Det…" at bounding box center [557, 283] width 812 height 402
click at [760, 230] on div "Pickup Location Pickup Time Dropoff Location Dropoff Time Order Value Order Det…" at bounding box center [557, 283] width 812 height 402
